Goal: Information Seeking & Learning: Learn about a topic

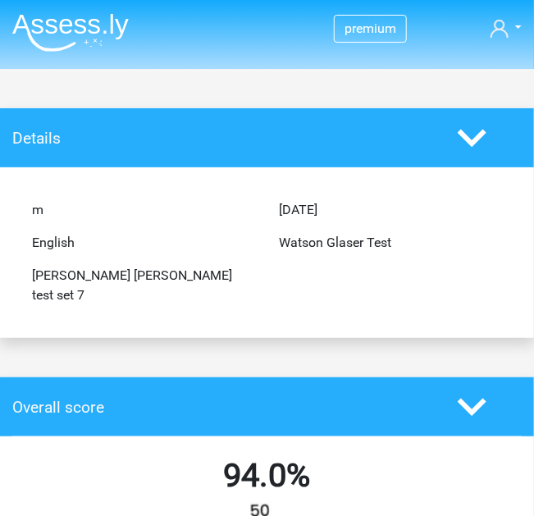
click at [61, 34] on img at bounding box center [70, 32] width 117 height 39
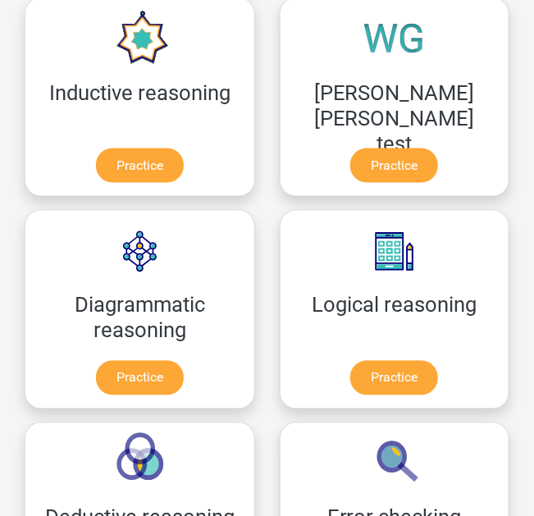
scroll to position [489, 0]
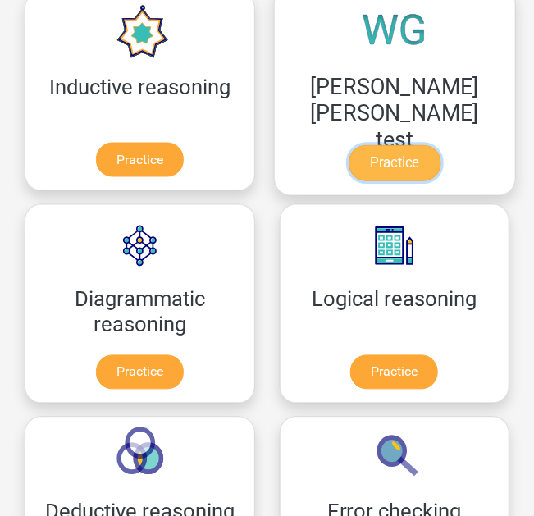
click at [388, 151] on link "Practice" at bounding box center [395, 163] width 92 height 36
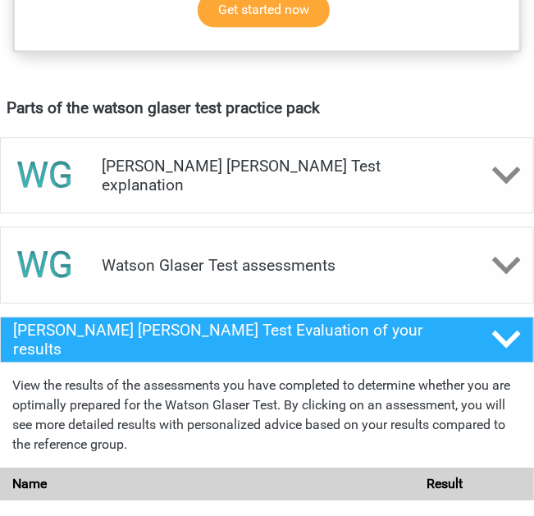
scroll to position [862, 0]
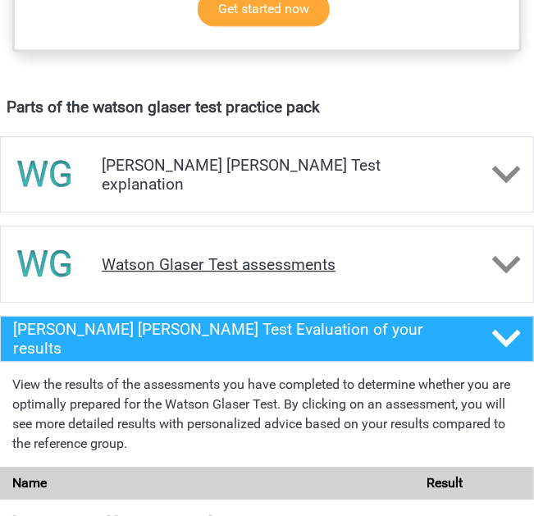
click at [398, 269] on h4 "Watson Glaser Test assessments" at bounding box center [267, 264] width 331 height 19
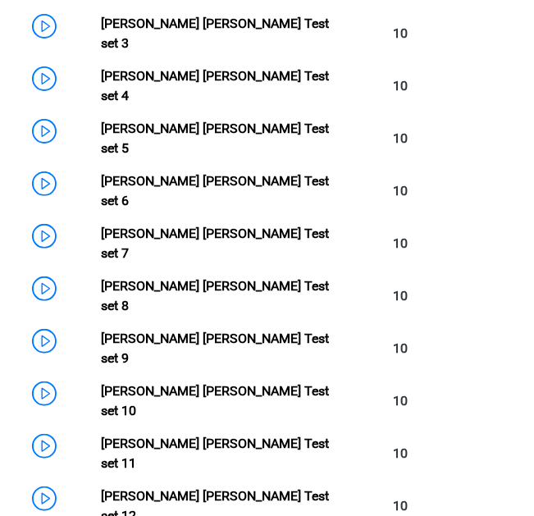
scroll to position [1377, 0]
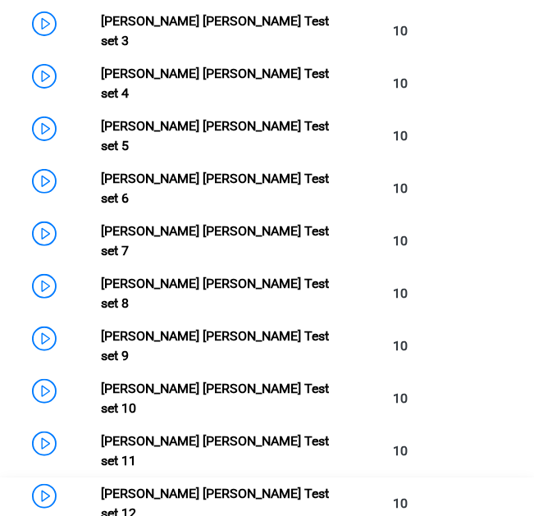
click at [304, 486] on link "Watson Glaser Test set 12" at bounding box center [216, 503] width 228 height 35
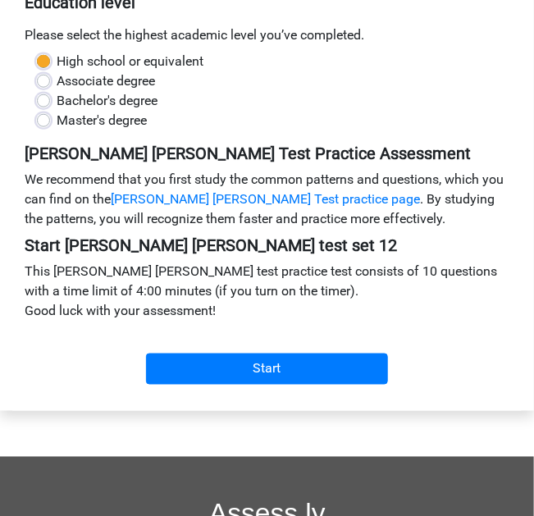
scroll to position [328, 0]
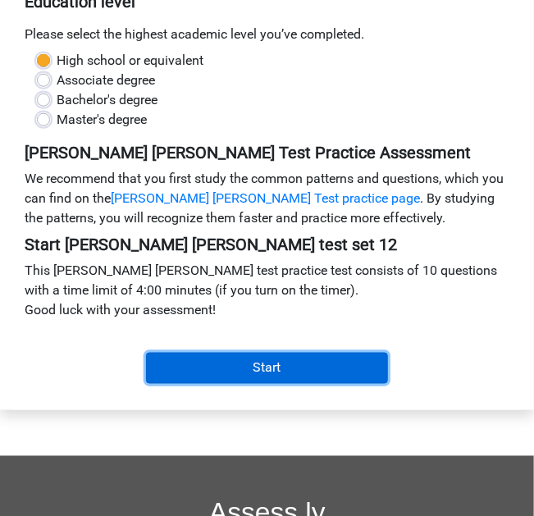
click at [343, 366] on input "Start" at bounding box center [267, 368] width 243 height 31
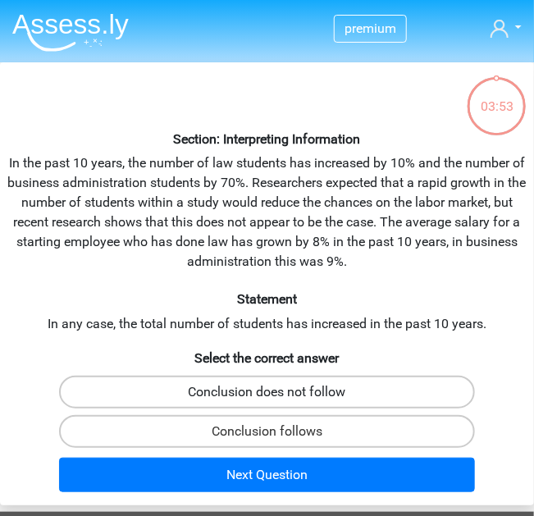
click at [357, 405] on label "Conclusion does not follow" at bounding box center [266, 392] width 415 height 33
click at [278, 403] on input "Conclusion does not follow" at bounding box center [273, 397] width 11 height 11
radio input "true"
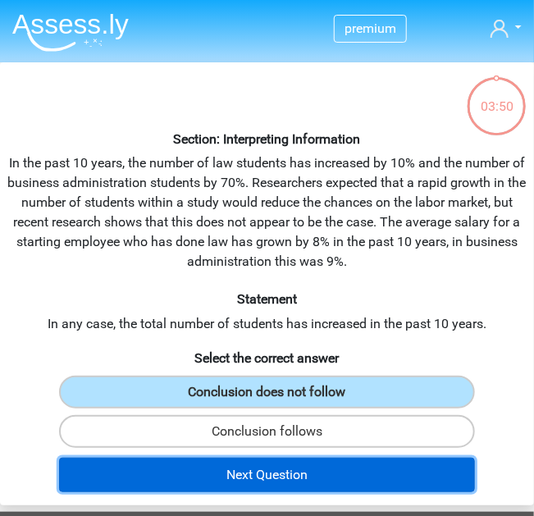
click at [343, 475] on button "Next Question" at bounding box center [266, 475] width 415 height 34
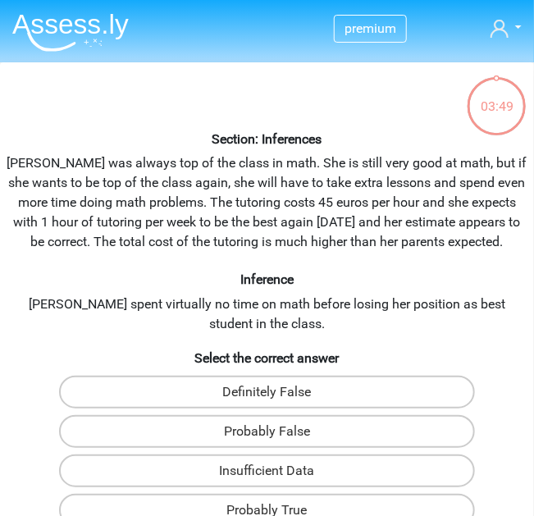
scroll to position [62, 0]
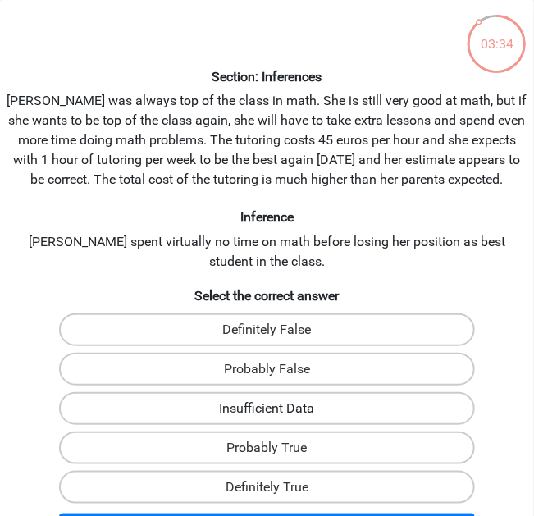
click at [365, 410] on label "Insufficient Data" at bounding box center [266, 408] width 415 height 33
click at [278, 410] on input "Insufficient Data" at bounding box center [273, 414] width 11 height 11
radio input "true"
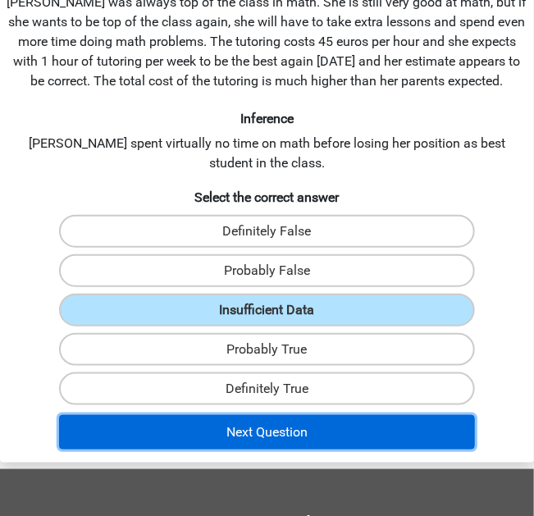
click at [354, 424] on button "Next Question" at bounding box center [266, 432] width 415 height 34
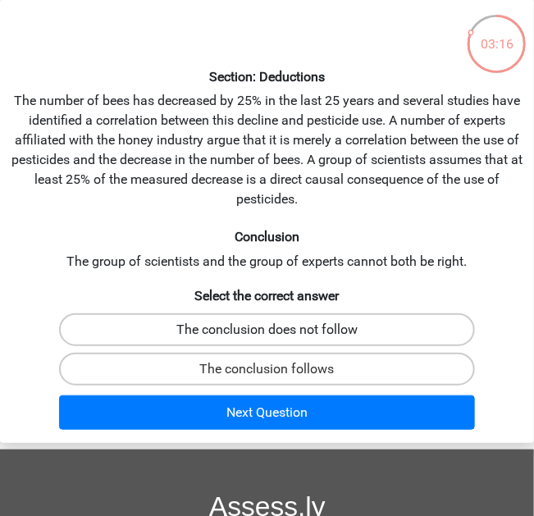
click at [397, 337] on label "The conclusion does not follow" at bounding box center [266, 330] width 415 height 33
click at [278, 337] on input "The conclusion does not follow" at bounding box center [273, 335] width 11 height 11
radio input "true"
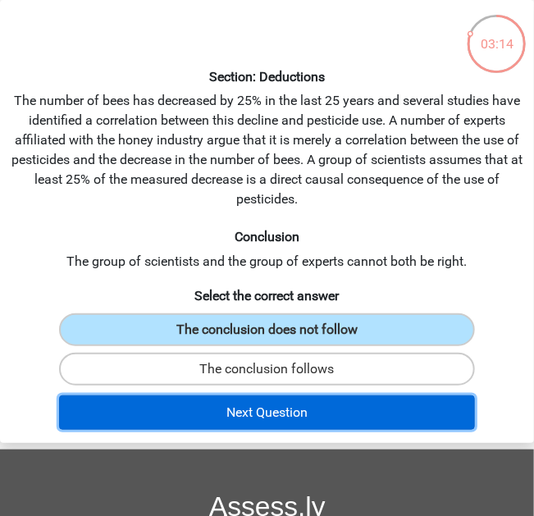
click at [366, 412] on button "Next Question" at bounding box center [266, 413] width 415 height 34
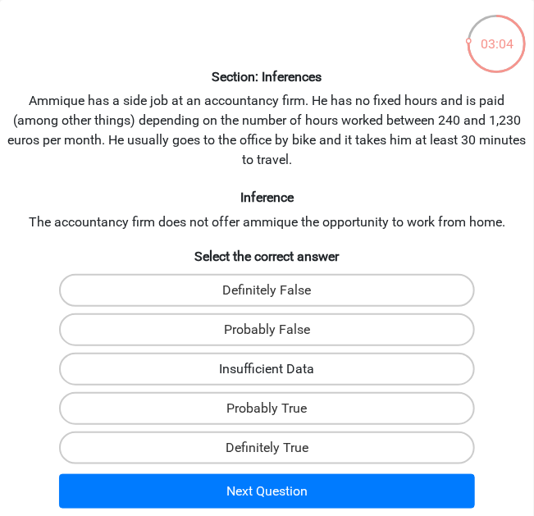
click at [365, 368] on label "Insufficient Data" at bounding box center [266, 369] width 415 height 33
click at [278, 369] on input "Insufficient Data" at bounding box center [273, 374] width 11 height 11
radio input "true"
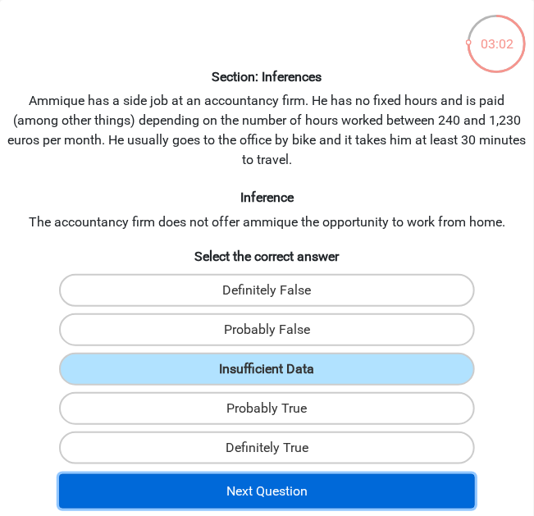
click at [345, 490] on button "Next Question" at bounding box center [266, 492] width 415 height 34
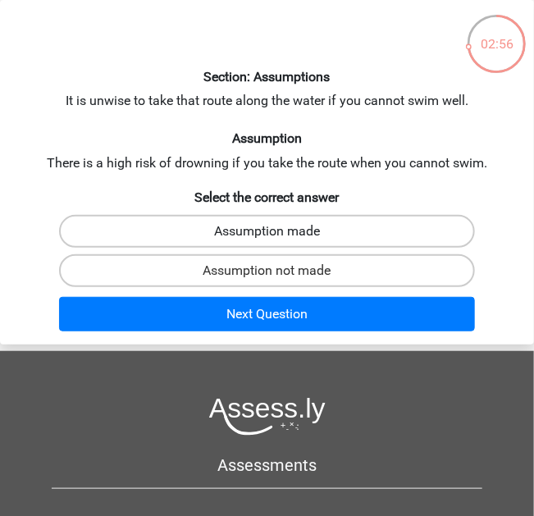
click at [405, 236] on label "Assumption made" at bounding box center [266, 231] width 415 height 33
click at [278, 236] on input "Assumption made" at bounding box center [273, 237] width 11 height 11
radio input "true"
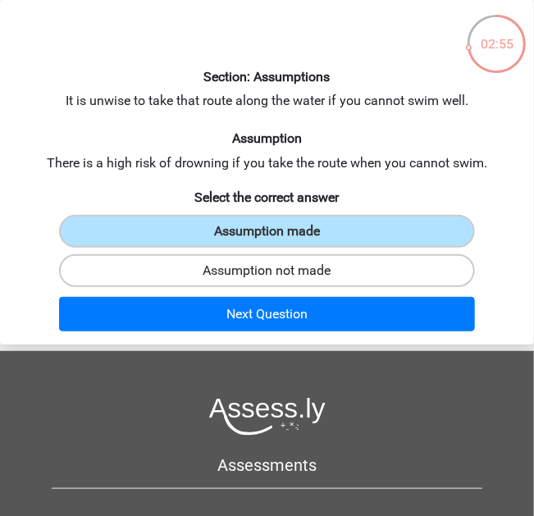
click at [400, 266] on label "Assumption not made" at bounding box center [266, 271] width 415 height 33
click at [278, 271] on input "Assumption not made" at bounding box center [273, 276] width 11 height 11
radio input "true"
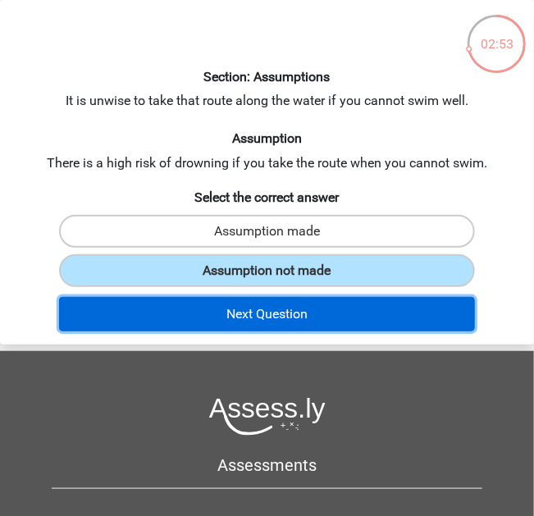
click at [393, 307] on button "Next Question" at bounding box center [266, 314] width 415 height 34
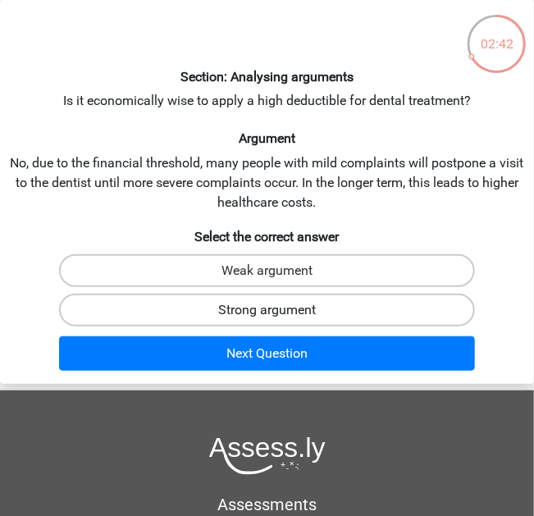
click at [393, 306] on label "Strong argument" at bounding box center [266, 310] width 415 height 33
click at [278, 310] on input "Strong argument" at bounding box center [273, 315] width 11 height 11
radio input "true"
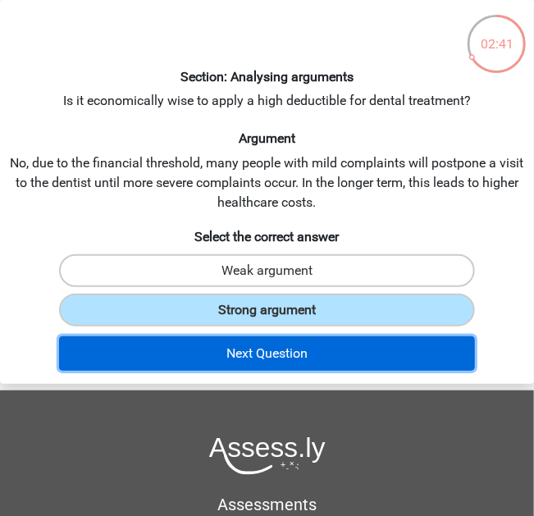
click at [377, 351] on button "Next Question" at bounding box center [266, 354] width 415 height 34
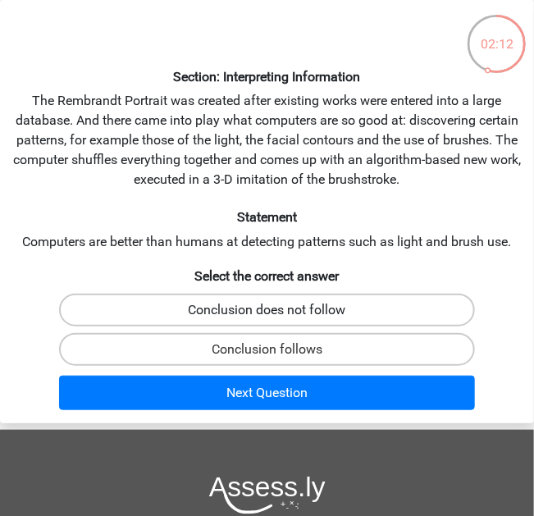
click at [388, 314] on label "Conclusion does not follow" at bounding box center [266, 310] width 415 height 33
click at [278, 314] on input "Conclusion does not follow" at bounding box center [273, 315] width 11 height 11
radio input "true"
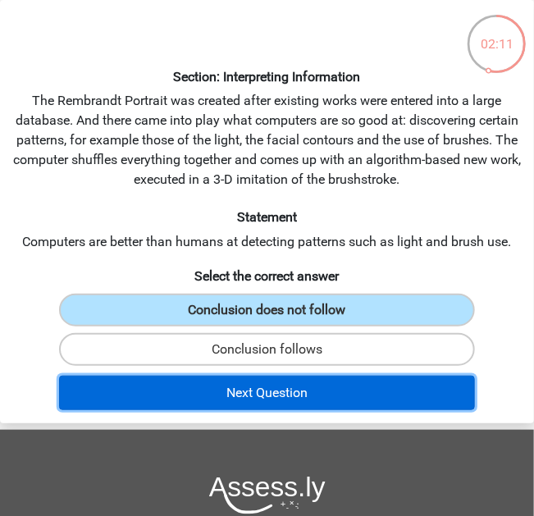
click at [376, 397] on button "Next Question" at bounding box center [266, 393] width 415 height 34
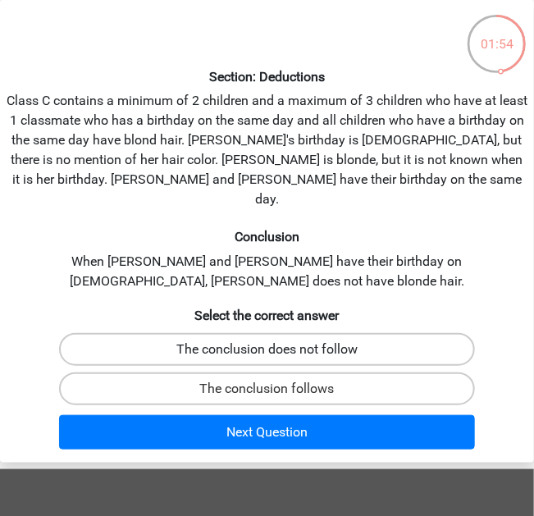
click at [448, 333] on label "The conclusion does not follow" at bounding box center [266, 349] width 415 height 33
click at [278, 350] on input "The conclusion does not follow" at bounding box center [273, 355] width 11 height 11
radio input "true"
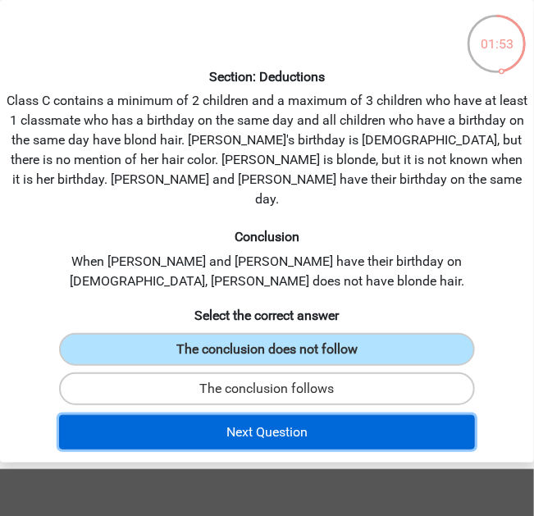
click at [405, 415] on button "Next Question" at bounding box center [266, 432] width 415 height 34
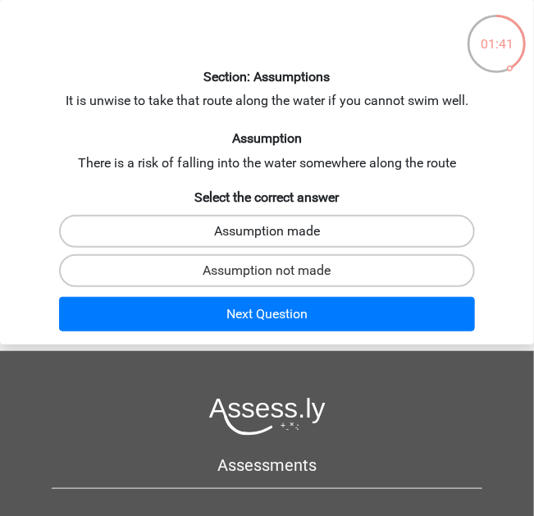
click at [379, 240] on label "Assumption made" at bounding box center [266, 231] width 415 height 33
click at [278, 240] on input "Assumption made" at bounding box center [273, 237] width 11 height 11
radio input "true"
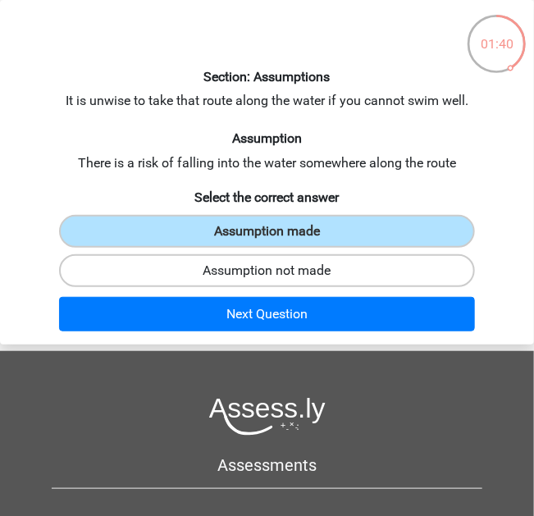
click at [395, 275] on label "Assumption not made" at bounding box center [266, 271] width 415 height 33
click at [278, 275] on input "Assumption not made" at bounding box center [273, 276] width 11 height 11
radio input "true"
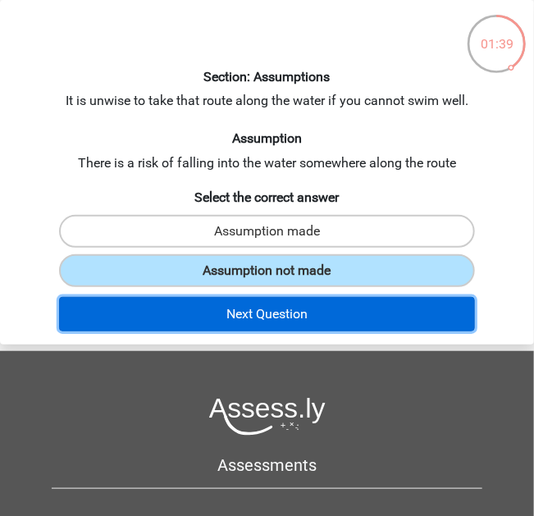
click at [392, 297] on button "Next Question" at bounding box center [266, 314] width 415 height 34
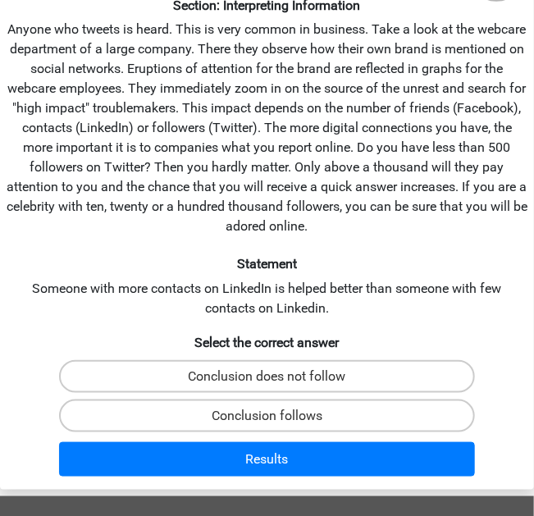
scroll to position [135, 0]
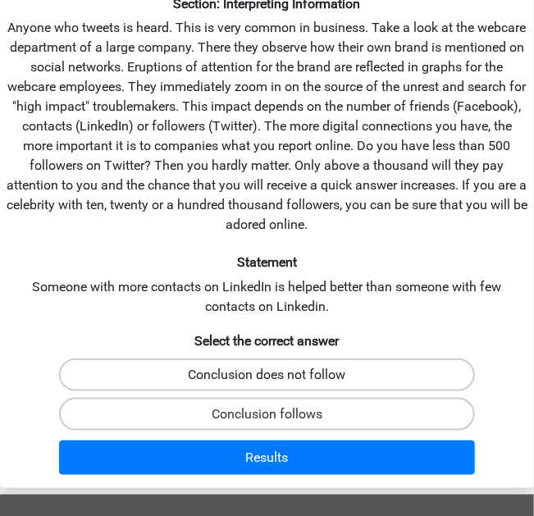
click at [395, 379] on label "Conclusion does not follow" at bounding box center [266, 375] width 415 height 33
click at [278, 379] on input "Conclusion does not follow" at bounding box center [273, 380] width 11 height 11
radio input "true"
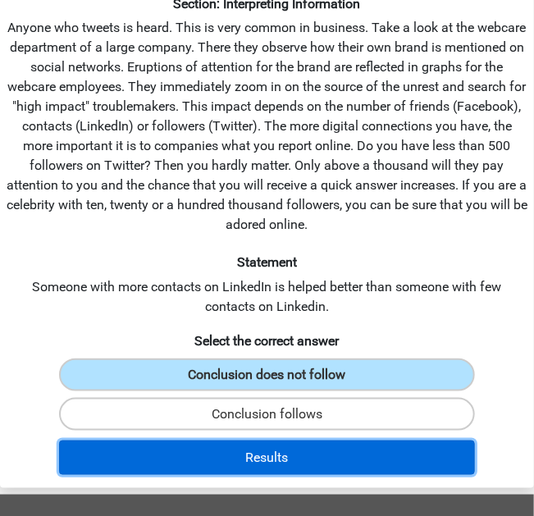
click at [374, 459] on button "Results" at bounding box center [266, 458] width 415 height 34
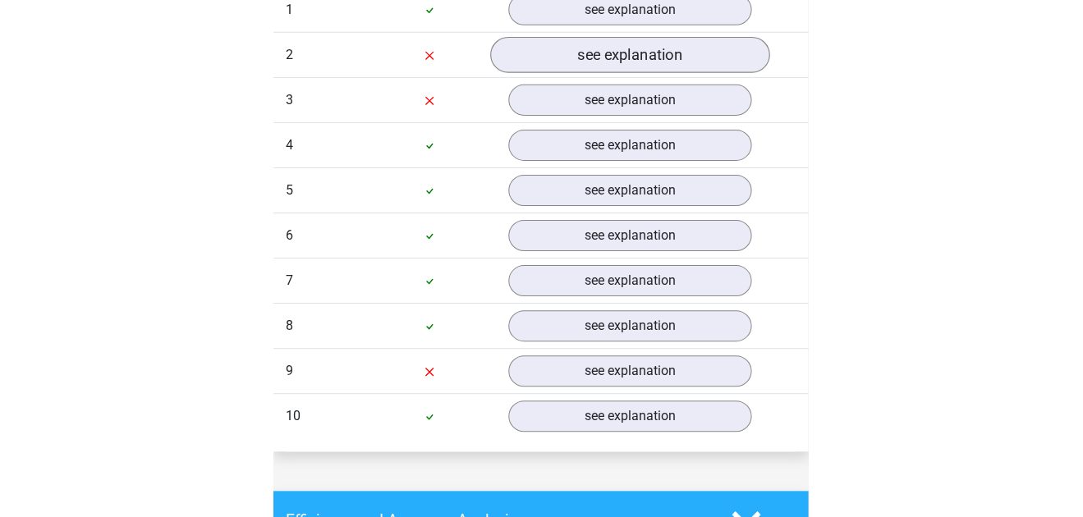
scroll to position [1477, 0]
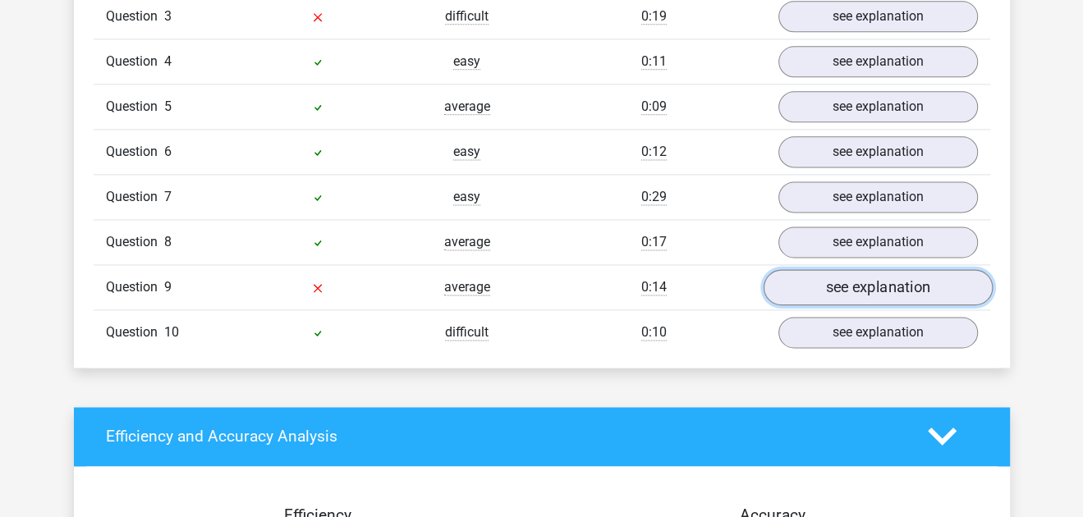
click at [534, 273] on link "see explanation" at bounding box center [877, 287] width 229 height 36
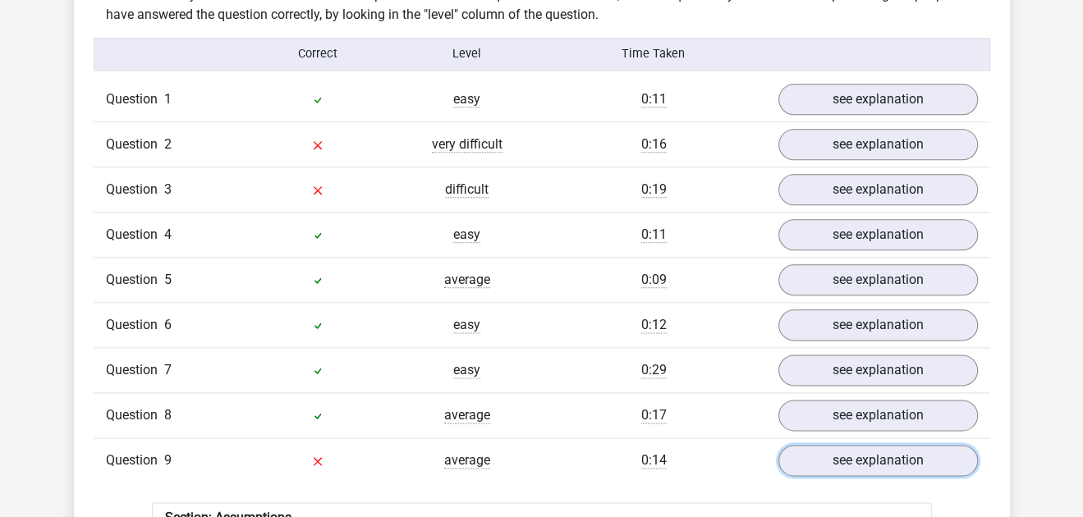
scroll to position [1301, 0]
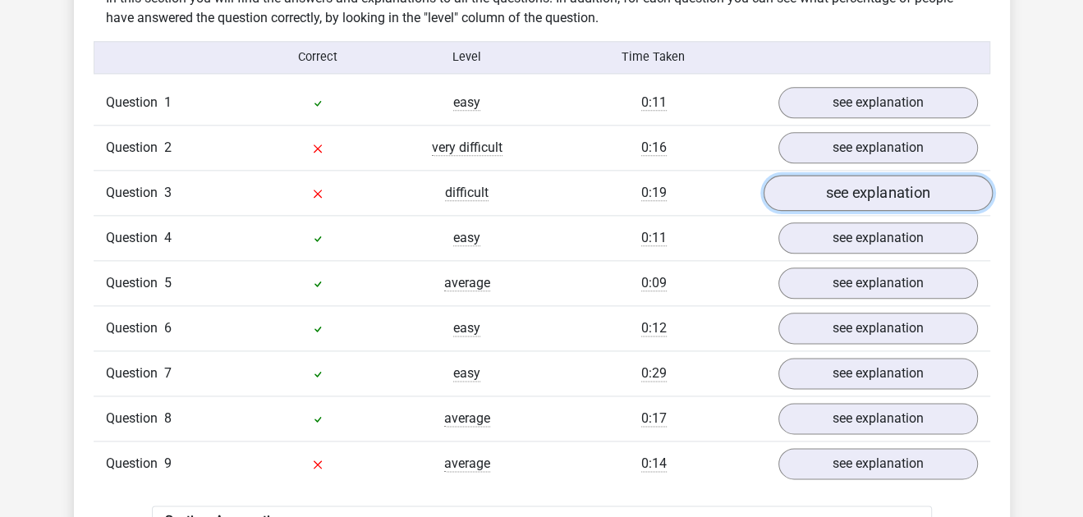
click at [534, 201] on link "see explanation" at bounding box center [877, 193] width 229 height 36
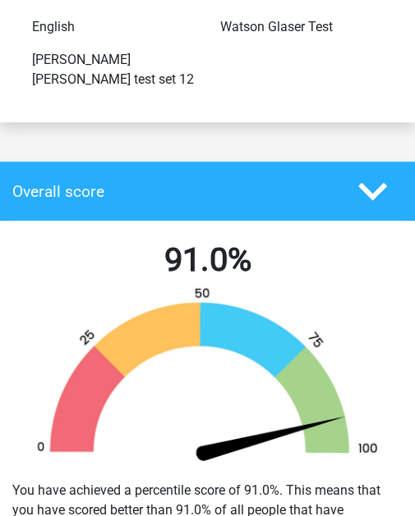
scroll to position [0, 0]
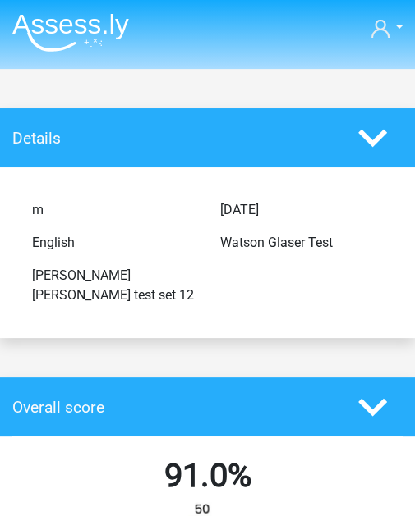
click at [76, 49] on img at bounding box center [70, 32] width 117 height 39
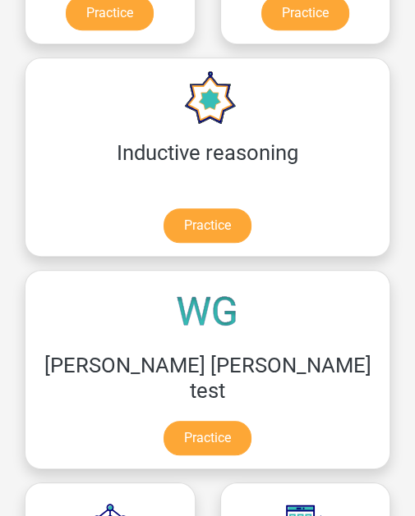
scroll to position [466, 0]
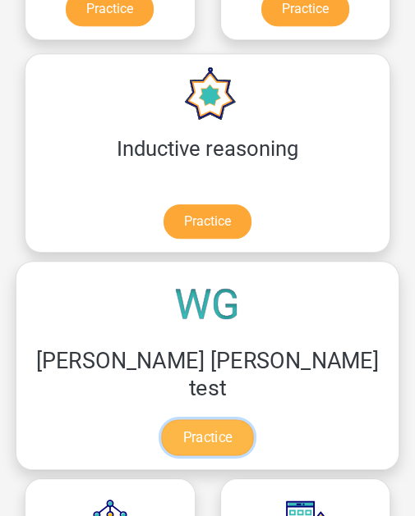
click at [253, 420] on link "Practice" at bounding box center [207, 438] width 92 height 36
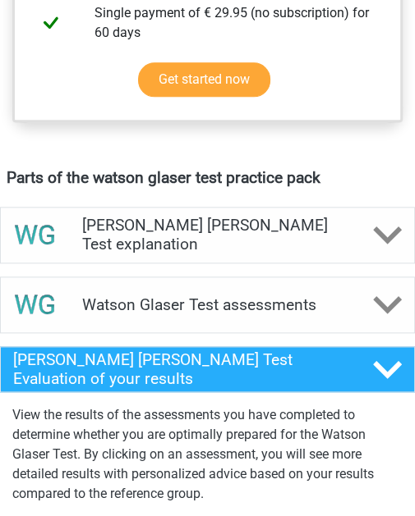
scroll to position [858, 0]
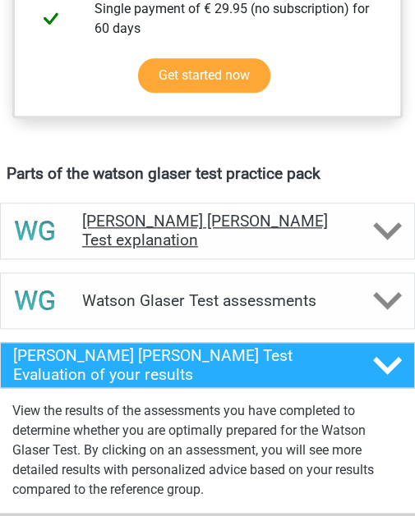
click at [384, 238] on icon at bounding box center [387, 231] width 29 height 29
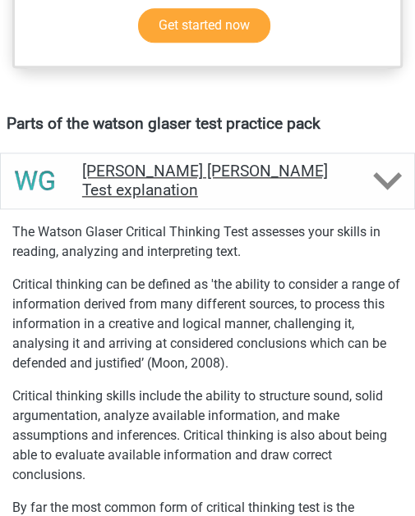
scroll to position [889, 0]
